Goal: Find specific page/section: Find specific page/section

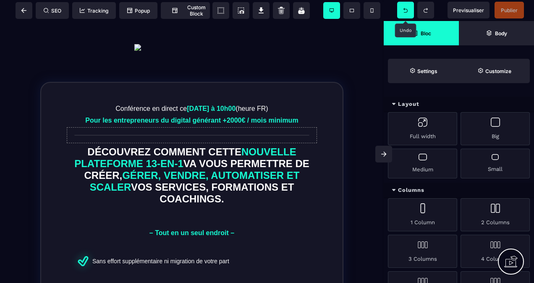
click at [405, 9] on icon at bounding box center [405, 10] width 8 height 5
click at [17, 6] on span at bounding box center [24, 10] width 17 height 17
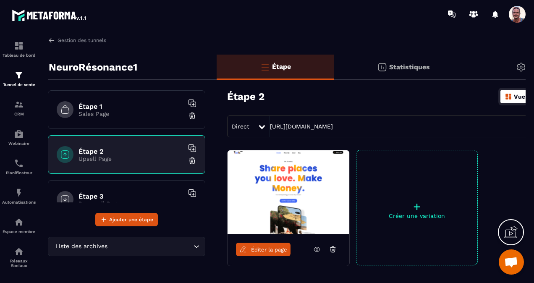
click at [106, 102] on h6 "Étape 1" at bounding box center [131, 106] width 105 height 8
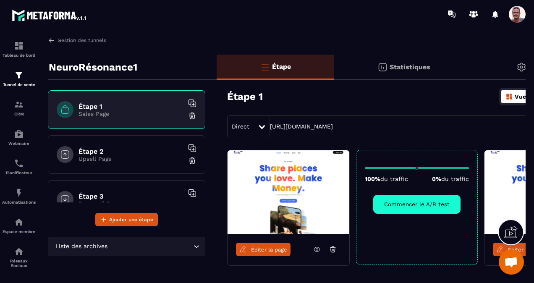
click at [473, 61] on div "Statistiques" at bounding box center [540, 67] width 134 height 25
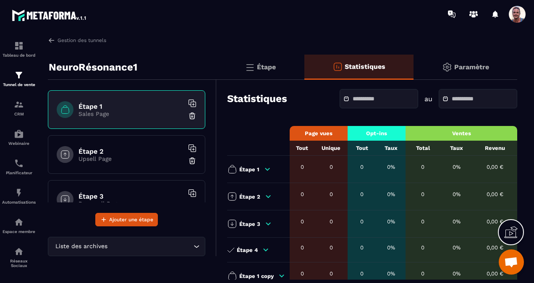
click at [436, 67] on div "Paramètre" at bounding box center [466, 67] width 104 height 25
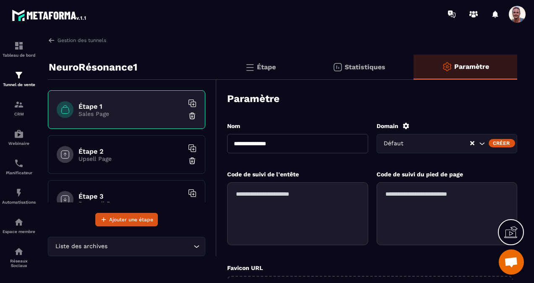
click at [304, 75] on div "Étape" at bounding box center [359, 67] width 110 height 25
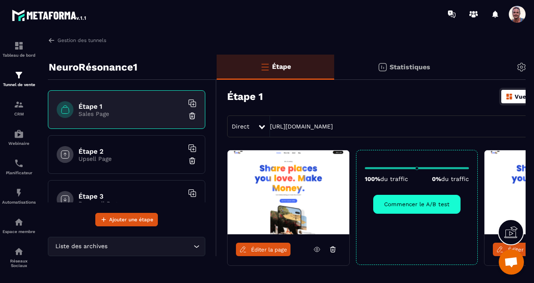
click at [509, 94] on img at bounding box center [509, 97] width 8 height 8
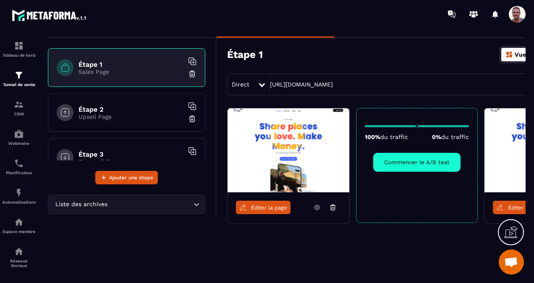
scroll to position [52, 0]
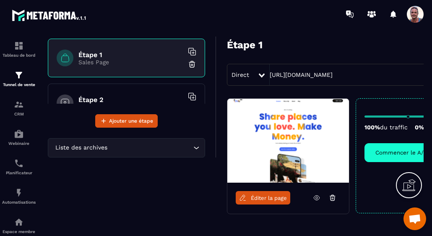
click at [361, 223] on div "Éditer la page 100% du traffic 0% du traffic Commencer le A/B test Éditer la pa…" at bounding box center [401, 176] width 368 height 157
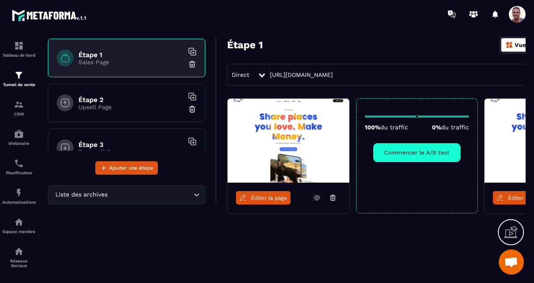
click at [63, 14] on img at bounding box center [50, 15] width 76 height 15
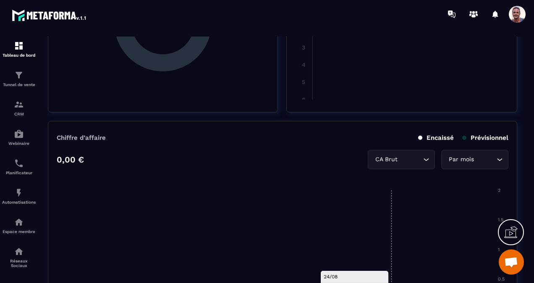
scroll to position [378, 0]
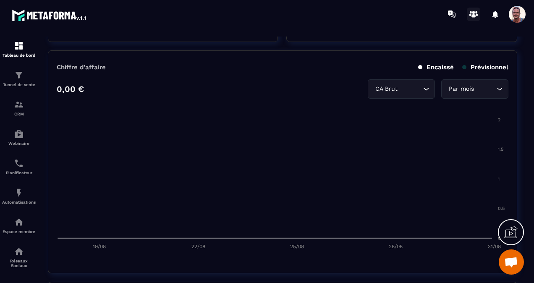
click at [473, 11] on circle at bounding box center [473, 12] width 3 height 3
